Goal: Information Seeking & Learning: Learn about a topic

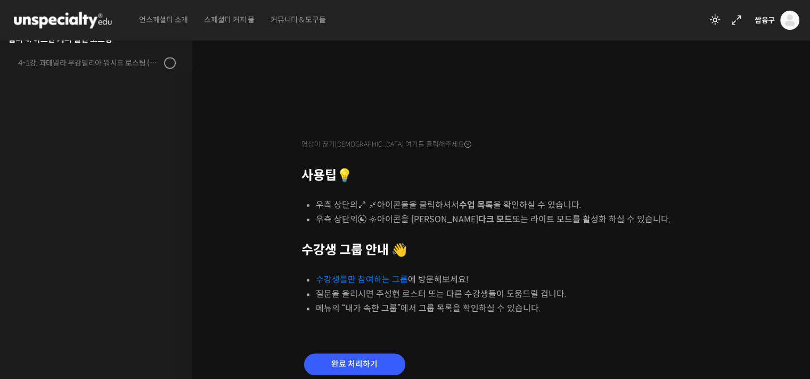
scroll to position [305, 0]
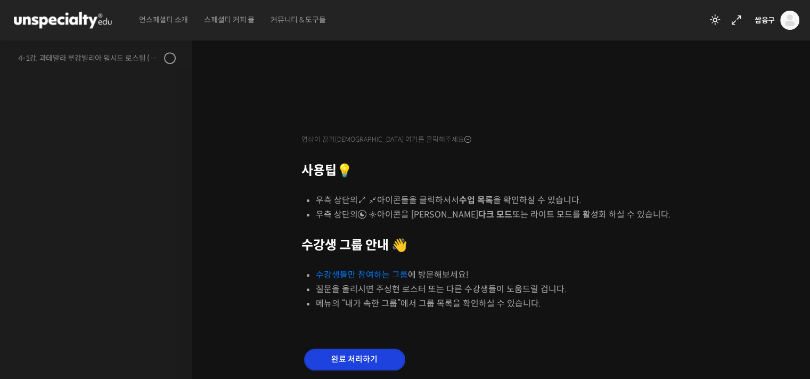
click at [355, 355] on input "완료 처리하기" at bounding box center [354, 359] width 101 height 22
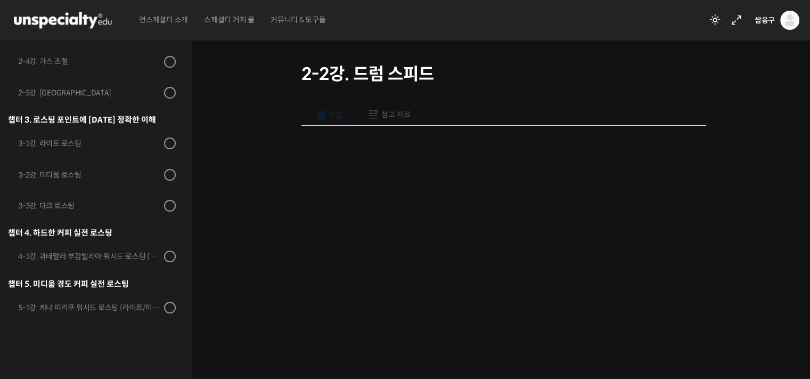
scroll to position [126, 0]
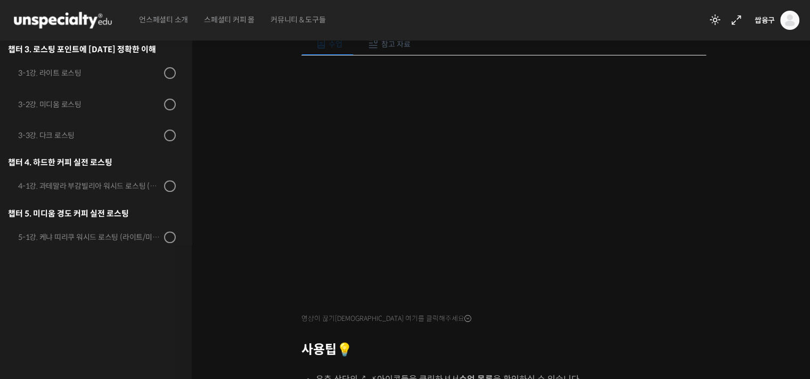
click at [405, 41] on span "참고 자료" at bounding box center [395, 44] width 29 height 10
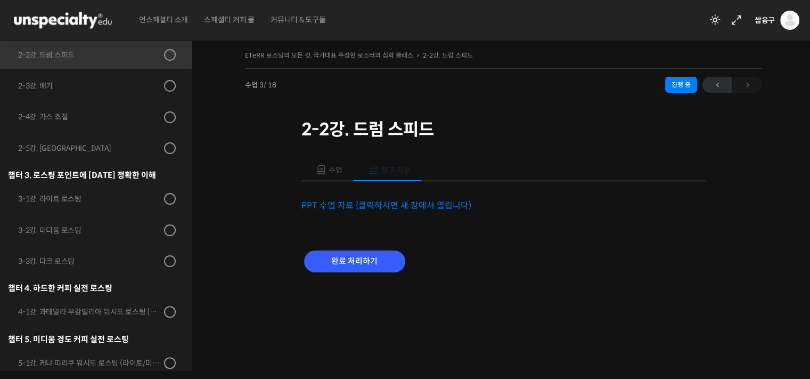
scroll to position [0, 0]
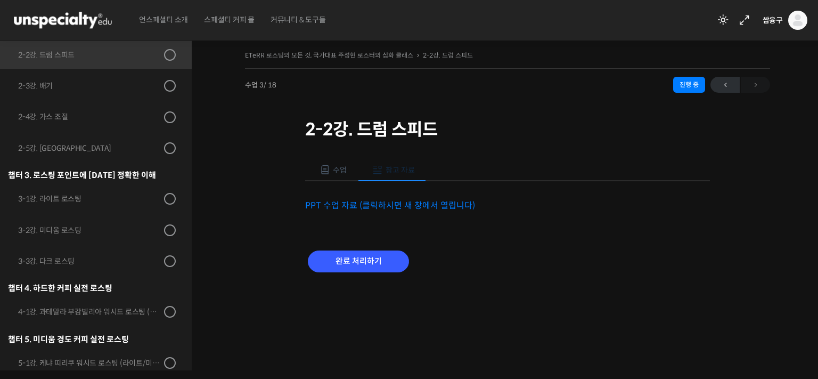
click at [377, 207] on link "PPT 수업 자료 (클릭하시면 새 창에서 열립니다)" at bounding box center [390, 205] width 170 height 11
click at [324, 165] on span at bounding box center [325, 170] width 11 height 11
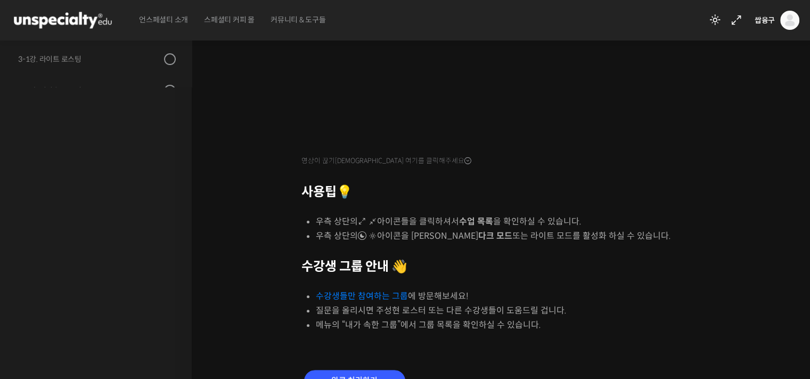
scroll to position [344, 0]
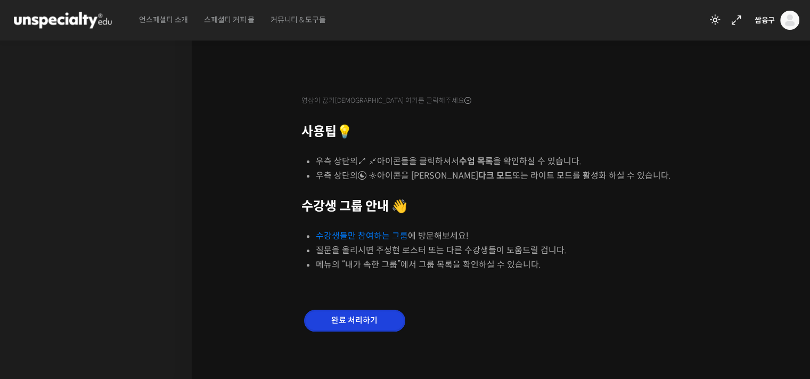
click at [348, 311] on input "완료 처리하기" at bounding box center [354, 320] width 101 height 22
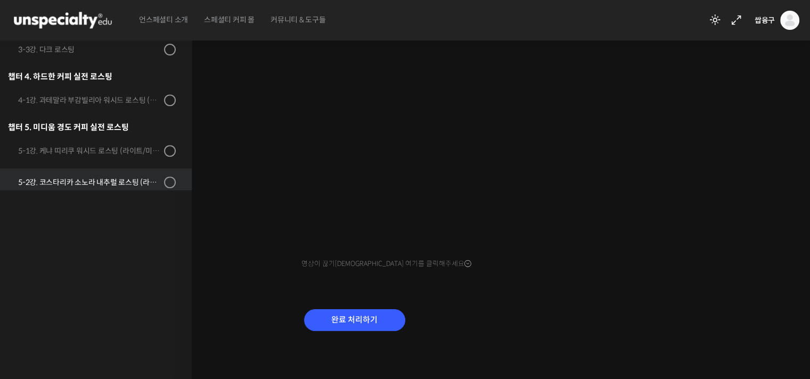
scroll to position [180, 0]
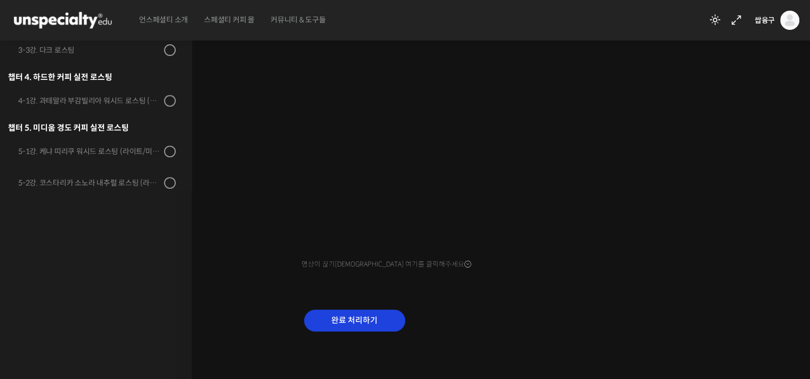
drag, startPoint x: 364, startPoint y: 304, endPoint x: 360, endPoint y: 311, distance: 8.1
click at [360, 311] on div "완료 처리하기" at bounding box center [503, 328] width 405 height 61
click at [360, 311] on input "완료 처리하기" at bounding box center [354, 320] width 101 height 22
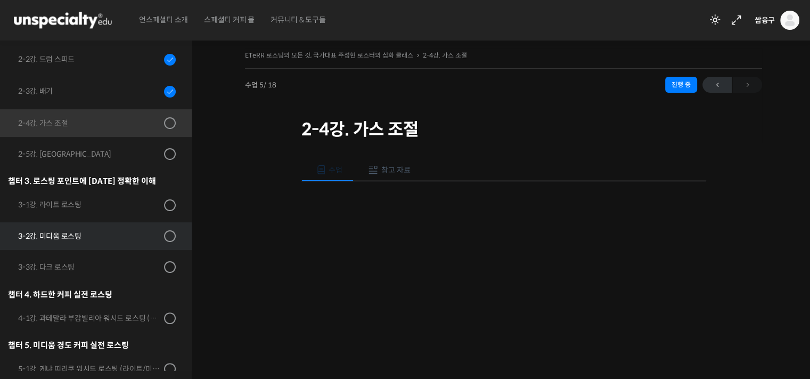
scroll to position [229, 0]
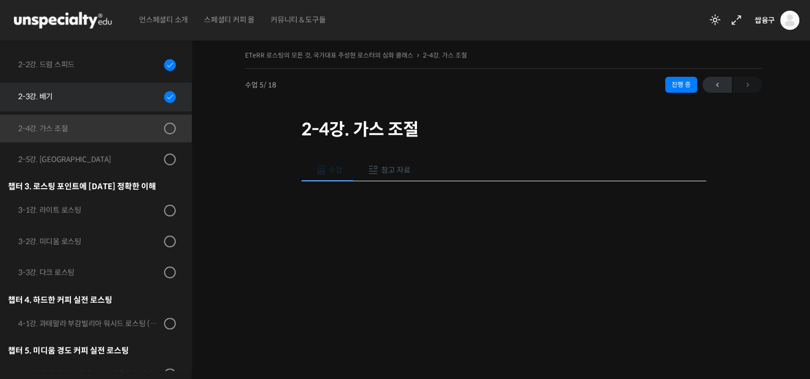
click at [97, 100] on div "2-3강. 배기" at bounding box center [89, 97] width 143 height 12
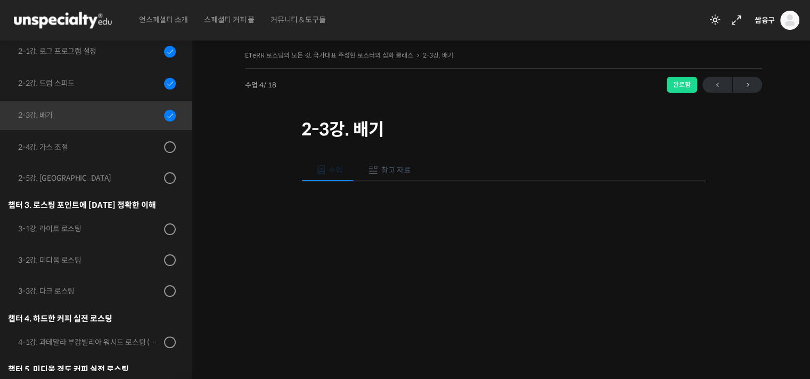
scroll to position [271, 0]
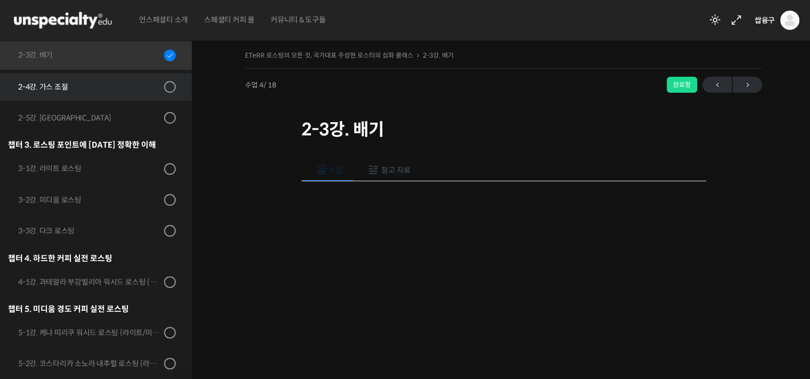
click at [111, 86] on div "2-4강. 가스 조절" at bounding box center [89, 87] width 143 height 12
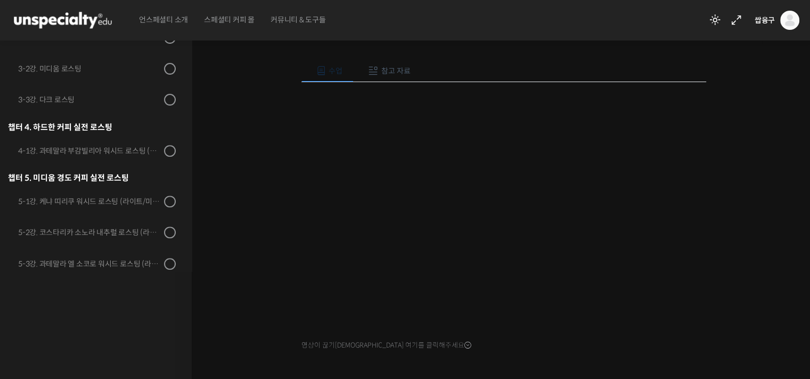
scroll to position [181, 0]
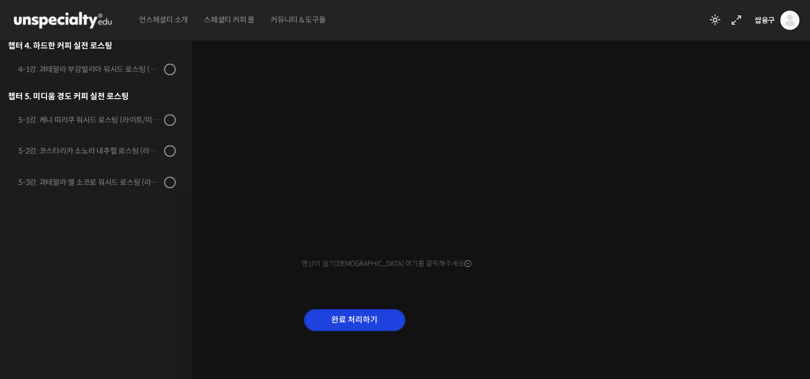
click at [372, 313] on input "완료 처리하기" at bounding box center [354, 320] width 101 height 22
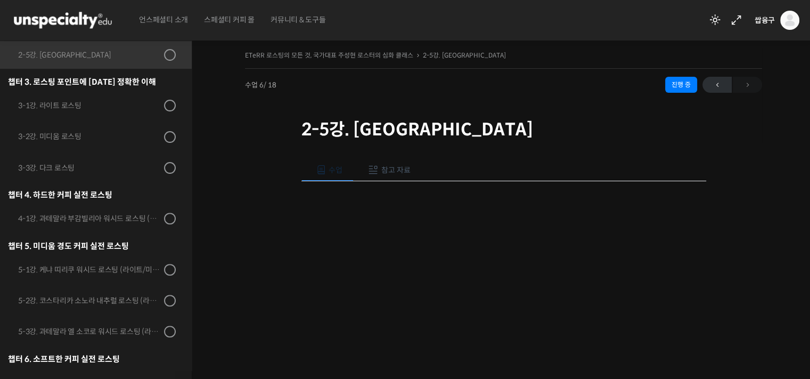
click at [220, 267] on div "ETeRR 로스팅의 모든 것, 국가대표 주성현 로스터의 심화 클래스 2-5강. 경도 진행 중 수업 6 / 18 진행 중 ← 이전 2-5강. 경…" at bounding box center [504, 296] width 624 height 529
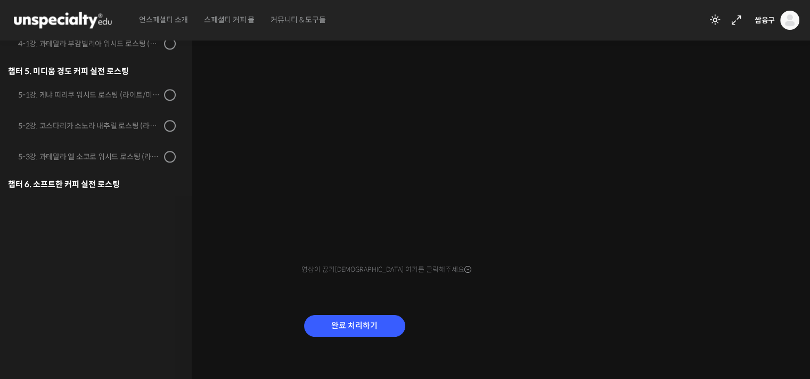
scroll to position [99, 0]
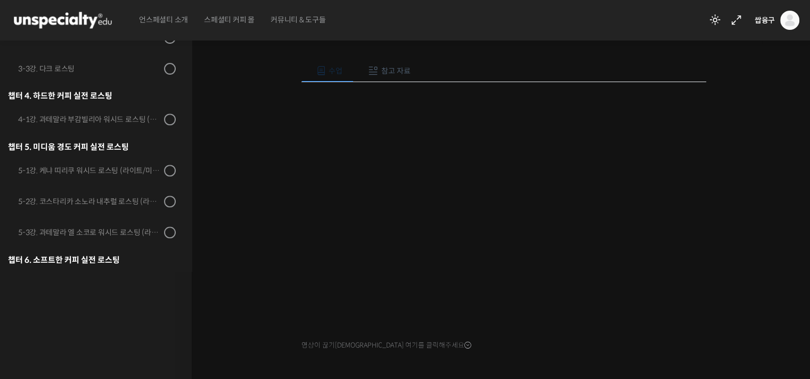
click at [236, 276] on div "ETeRR 로스팅의 모든 것, 국가대표 주성현 로스터의 심화 클래스 2-5강. 경도 진행 중 수업 6 / 18 진행 중 ← 이전 2-5강. 경…" at bounding box center [504, 197] width 624 height 529
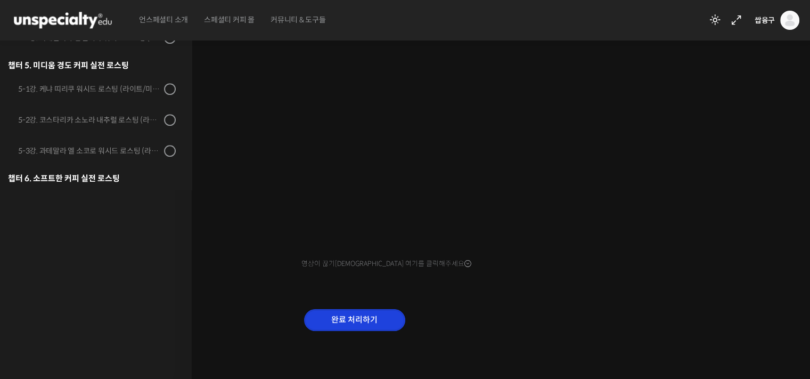
click at [350, 317] on input "완료 처리하기" at bounding box center [354, 320] width 101 height 22
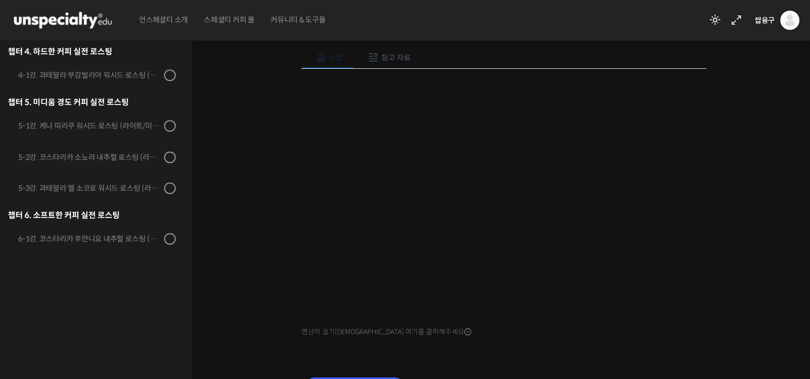
scroll to position [99, 0]
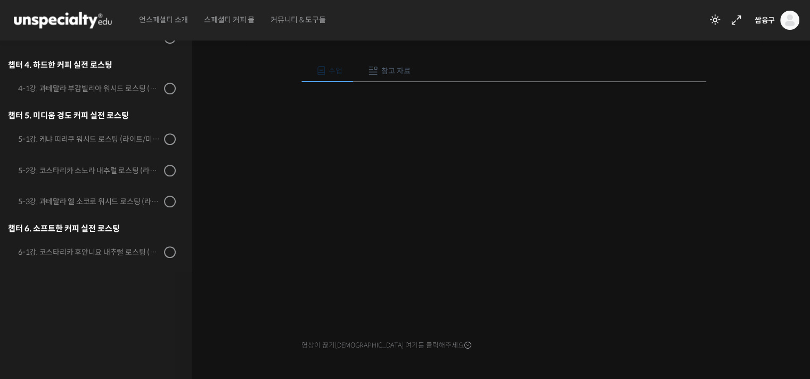
click at [279, 129] on div "ETeRR 로스팅의 모든 것, 국가대표 주성현 로스터의 심화 클래스 3-1강. 라이트 로스팅 진행 중 수업 7 / 18 진행 중 ← 이전 3-…" at bounding box center [503, 195] width 517 height 492
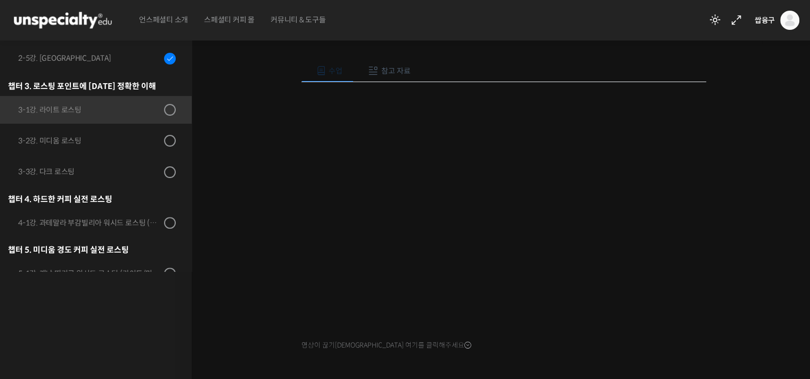
scroll to position [181, 0]
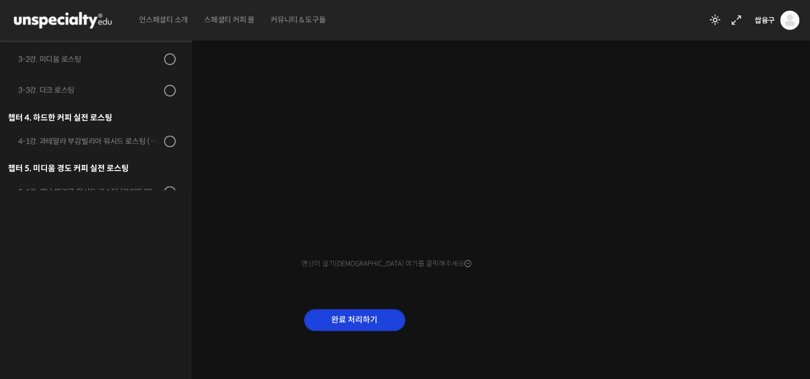
click at [338, 311] on input "완료 처리하기" at bounding box center [354, 320] width 101 height 22
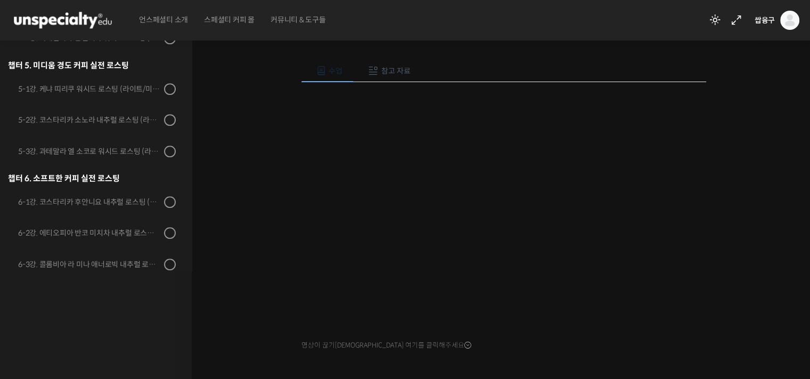
scroll to position [181, 0]
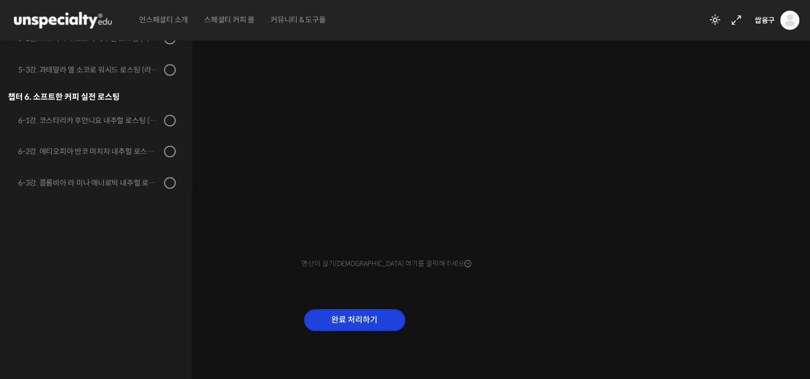
click at [332, 316] on input "완료 처리하기" at bounding box center [354, 320] width 101 height 22
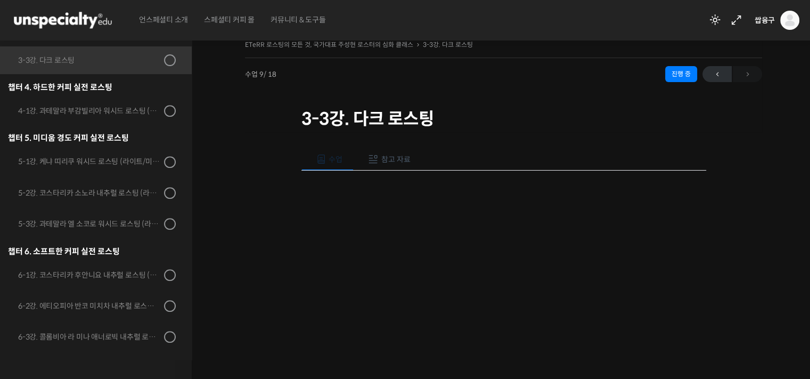
scroll to position [181, 0]
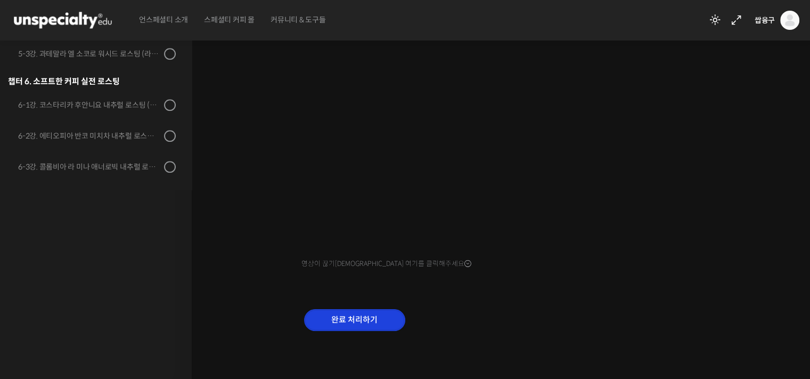
click at [323, 318] on input "완료 처리하기" at bounding box center [354, 320] width 101 height 22
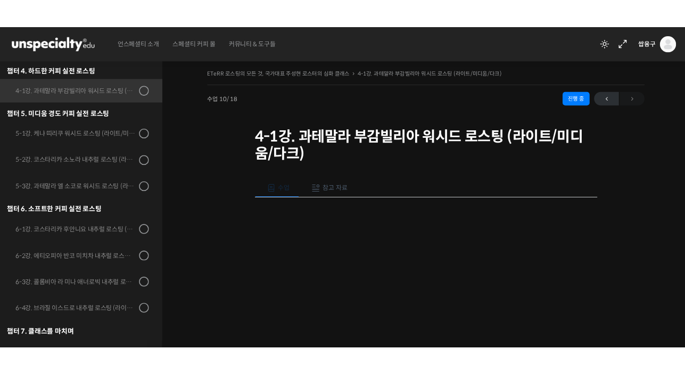
scroll to position [481, 0]
